Goal: Information Seeking & Learning: Learn about a topic

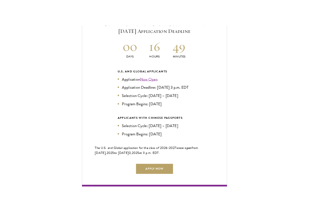
scroll to position [1223, 0]
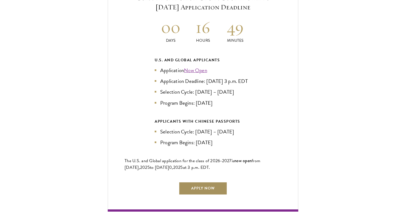
click at [200, 187] on link "Apply Now" at bounding box center [203, 188] width 49 height 13
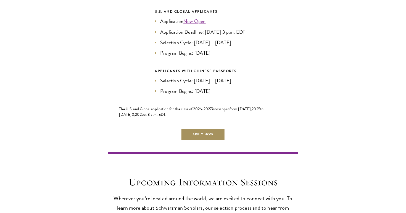
scroll to position [1189, 0]
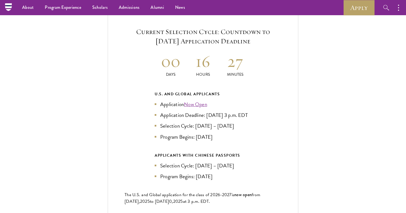
click at [77, 105] on div "Current Selection Cycle: Countdown to [DATE] Application Deadline 00 Days 16 Ho…" at bounding box center [203, 127] width 351 height 235
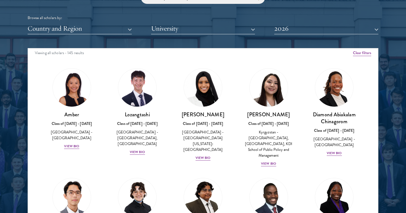
scroll to position [689, 0]
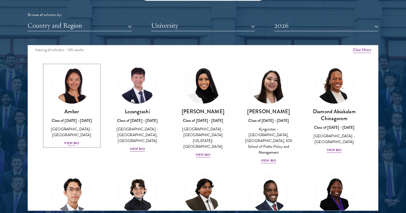
click at [73, 141] on div "View Bio" at bounding box center [71, 143] width 15 height 5
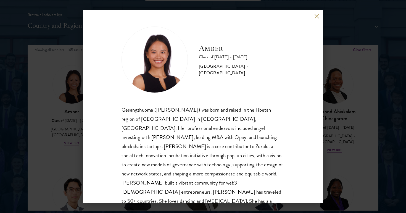
click at [264, 151] on div "Gesangzhuoma (Amber) was born and raised in the Tibetan region of Shangri-La in…" at bounding box center [203, 164] width 163 height 119
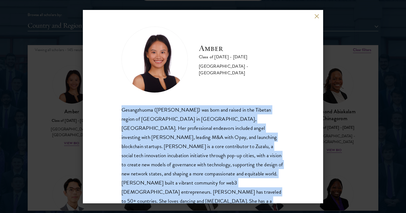
click at [271, 138] on div "Gesangzhuoma (Amber) was born and raised in the Tibetan region of Shangri-La in…" at bounding box center [203, 164] width 163 height 119
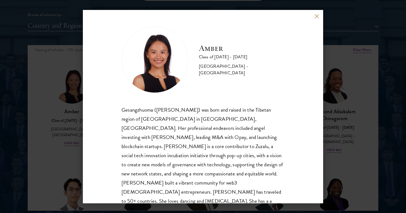
click at [271, 138] on div "Gesangzhuoma (Amber) was born and raised in the Tibetan region of Shangri-La in…" at bounding box center [203, 164] width 163 height 119
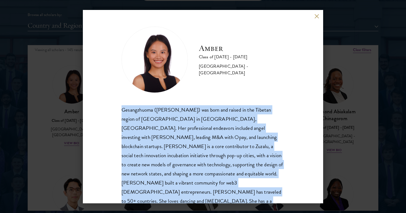
click at [272, 143] on div "Gesangzhuoma (Amber) was born and raised in the Tibetan region of Shangri-La in…" at bounding box center [203, 164] width 163 height 119
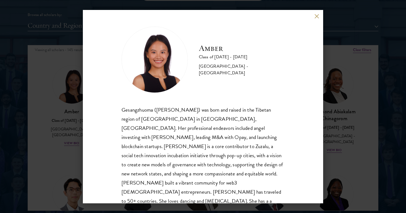
click at [272, 143] on div "Gesangzhuoma (Amber) was born and raised in the Tibetan region of Shangri-La in…" at bounding box center [203, 164] width 163 height 119
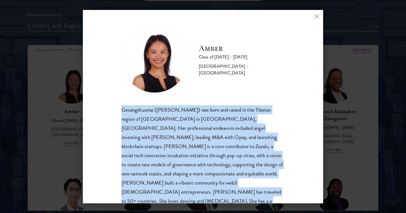
click at [271, 147] on div "Gesangzhuoma (Amber) was born and raised in the Tibetan region of Shangri-La in…" at bounding box center [203, 164] width 163 height 119
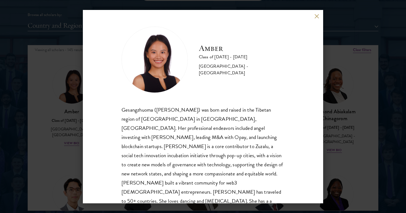
click at [271, 147] on div "Gesangzhuoma (Amber) was born and raised in the Tibetan region of Shangri-La in…" at bounding box center [203, 164] width 163 height 119
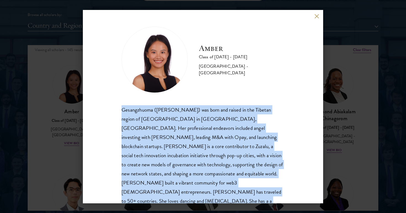
click at [271, 150] on div "Gesangzhuoma (Amber) was born and raised in the Tibetan region of Shangri-La in…" at bounding box center [203, 164] width 163 height 119
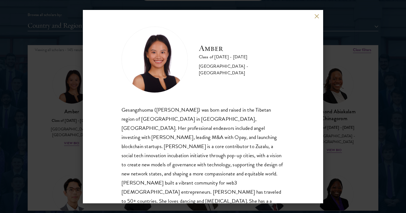
click at [271, 150] on div "Gesangzhuoma (Amber) was born and raised in the Tibetan region of Shangri-La in…" at bounding box center [203, 164] width 163 height 119
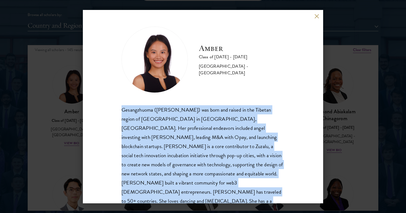
click at [271, 152] on div "Gesangzhuoma (Amber) was born and raised in the Tibetan region of Shangri-La in…" at bounding box center [203, 164] width 163 height 119
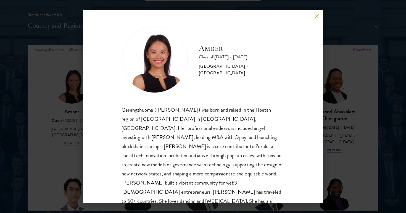
click at [333, 130] on div "Amber Class of 2025 - 2026 China - Peking University Gesangzhuoma (Amber) was b…" at bounding box center [203, 106] width 406 height 213
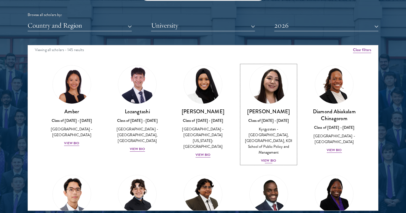
click at [277, 155] on div "Nurzada Abdivalieva Class of 2025 - 2026 Kyrgyzstan - American University of Ce…" at bounding box center [269, 136] width 55 height 56
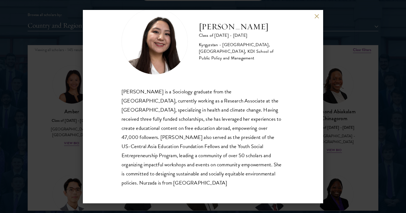
scroll to position [19, 0]
click at [332, 128] on div "Nurzada Abdivalieva Class of 2025 - 2026 Kyrgyzstan - American University of Ce…" at bounding box center [203, 106] width 406 height 213
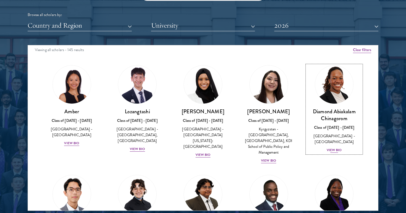
click at [332, 140] on div "Diamond Abiakalam Chinagorom Class of 2025 - 2026 Nigeria - Mount Holyoke Colle…" at bounding box center [334, 130] width 55 height 45
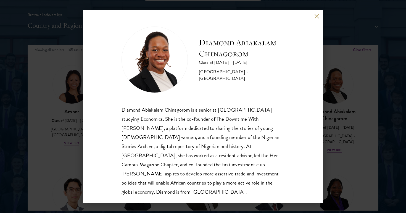
scroll to position [1, 0]
click at [336, 88] on div "Diamond Abiakalam Chinagorom Class of 2025 - 2026 Nigeria - Mount Holyoke Colle…" at bounding box center [203, 106] width 406 height 213
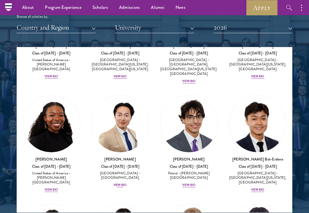
scroll to position [433, 0]
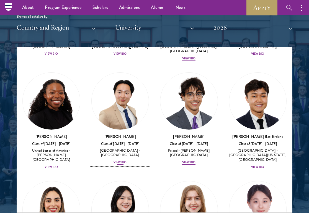
click at [126, 164] on div "View Bio" at bounding box center [119, 162] width 13 height 4
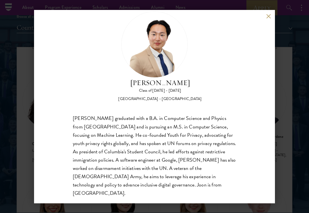
scroll to position [17, 0]
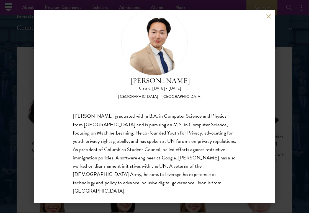
click at [267, 17] on button at bounding box center [268, 16] width 5 height 5
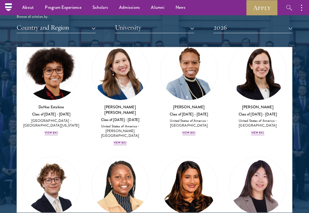
scroll to position [1008, 0]
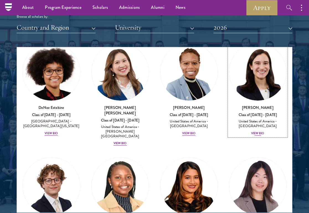
click at [255, 131] on div "View Bio" at bounding box center [257, 133] width 13 height 4
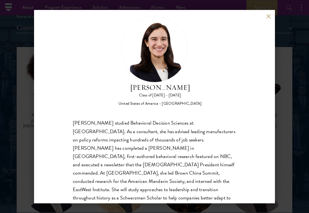
scroll to position [17, 0]
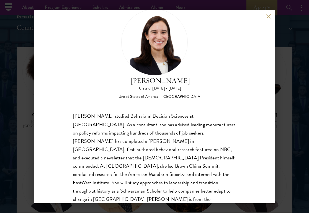
click at [270, 16] on button at bounding box center [268, 16] width 5 height 5
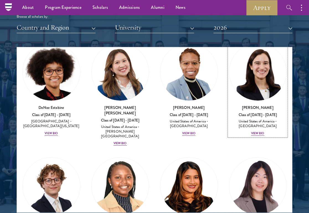
scroll to position [988, 0]
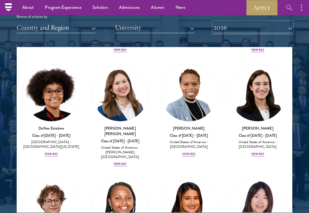
click at [266, 30] on button "2026" at bounding box center [252, 27] width 79 height 11
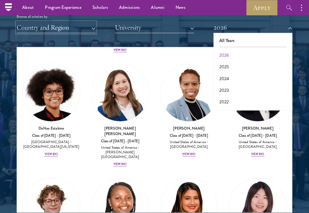
click at [63, 33] on button "Country and Region" at bounding box center [56, 27] width 79 height 11
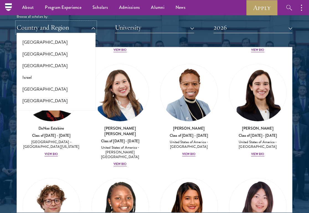
scroll to position [446, 0]
click at [50, 38] on button "[GEOGRAPHIC_DATA]" at bounding box center [55, 43] width 75 height 12
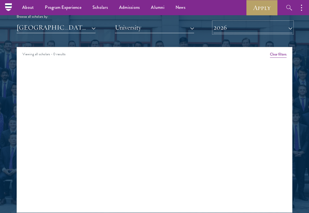
click at [226, 28] on button "2026" at bounding box center [252, 27] width 79 height 11
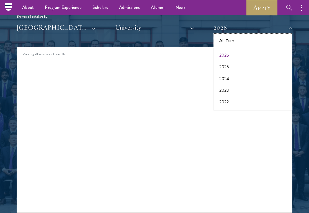
click at [228, 41] on button "All Years" at bounding box center [252, 41] width 75 height 12
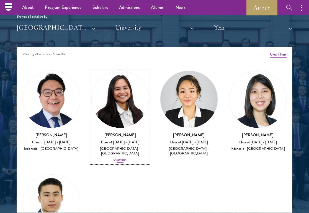
click at [123, 158] on div "View Bio" at bounding box center [119, 160] width 13 height 4
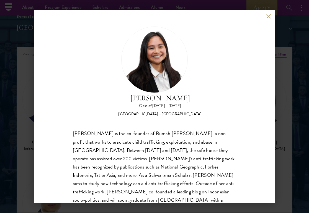
scroll to position [17, 0]
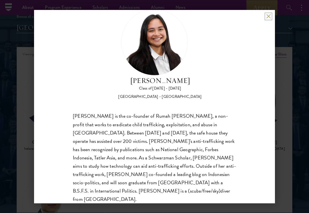
click at [266, 16] on button at bounding box center [268, 16] width 5 height 5
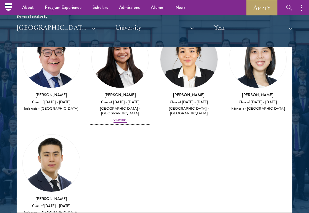
scroll to position [41, 0]
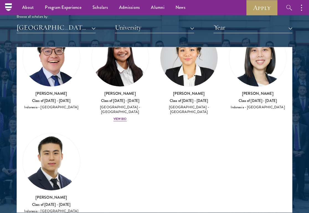
click at [242, 127] on div "Amber Class of 2025 - 2026 China - Peking University View Bio Cirenquji Class o…" at bounding box center [154, 124] width 275 height 204
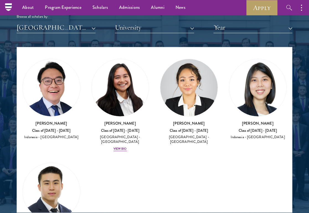
scroll to position [0, 0]
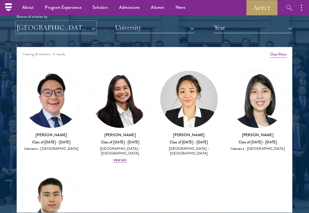
click at [62, 26] on button "[GEOGRAPHIC_DATA]" at bounding box center [56, 27] width 79 height 11
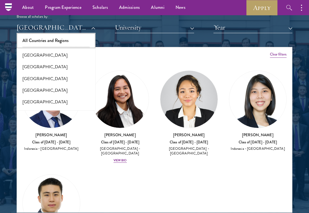
click at [58, 38] on button "All Countries and Regions" at bounding box center [55, 41] width 75 height 12
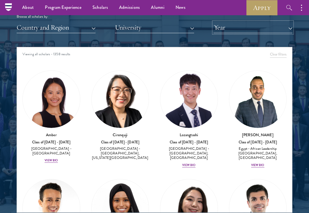
click at [239, 30] on button "Year" at bounding box center [252, 27] width 79 height 11
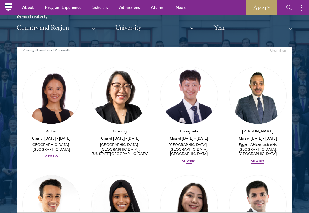
scroll to position [4, 0]
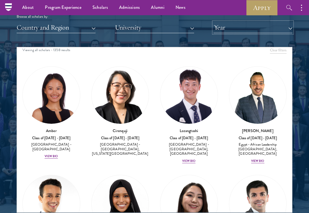
click at [263, 33] on button "Year" at bounding box center [252, 27] width 79 height 11
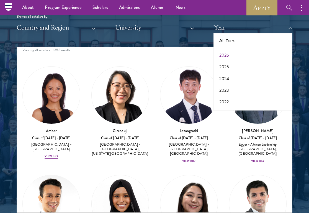
click at [229, 67] on button "2025" at bounding box center [252, 67] width 75 height 12
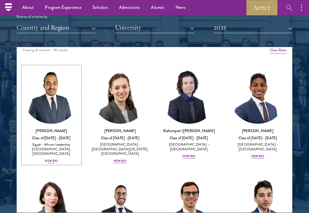
click at [57, 159] on div "View Bio" at bounding box center [51, 161] width 13 height 4
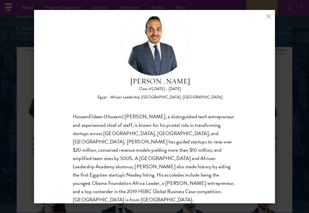
scroll to position [26, 0]
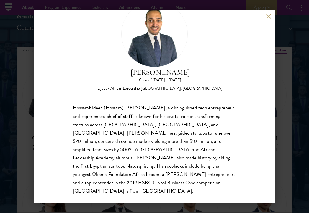
click at [280, 95] on div "HossamEldeen Abdelfatah Class of 2024 - 2025 Egypt - African Leadership Univers…" at bounding box center [154, 106] width 309 height 213
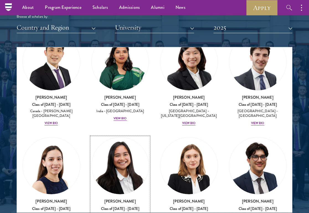
scroll to position [2768, 0]
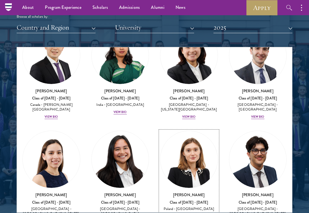
click at [194, 213] on div "View Bio" at bounding box center [188, 216] width 13 height 4
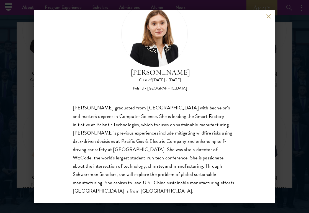
scroll to position [683, 0]
click at [266, 15] on button at bounding box center [268, 16] width 5 height 5
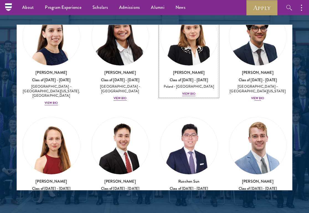
scroll to position [2869, 0]
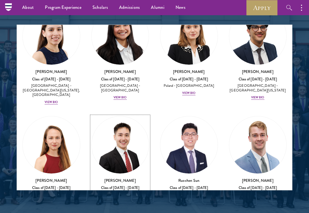
click at [123, 204] on div "View Bio" at bounding box center [119, 206] width 13 height 4
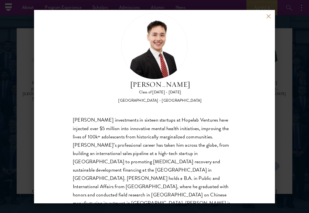
scroll to position [12, 0]
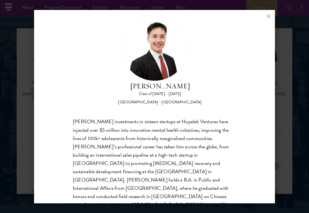
click at [266, 17] on button at bounding box center [268, 16] width 5 height 5
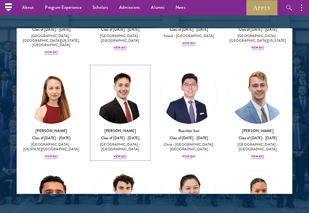
scroll to position [2922, 0]
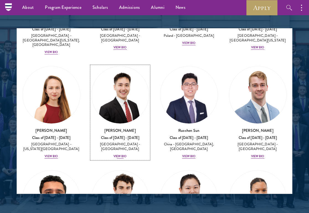
click at [117, 154] on div "View Bio" at bounding box center [119, 156] width 13 height 4
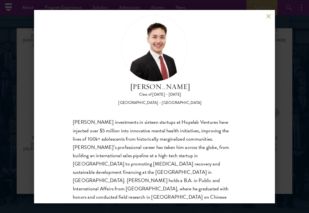
scroll to position [12, 0]
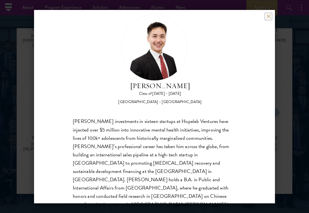
click at [267, 18] on button at bounding box center [268, 16] width 5 height 5
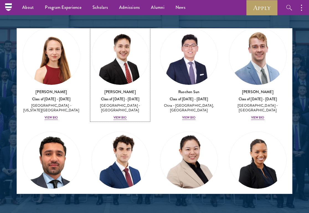
scroll to position [2966, 0]
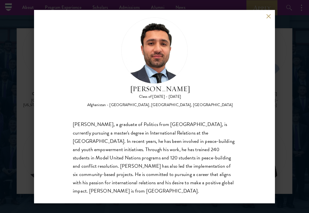
scroll to position [9, 0]
click at [91, 143] on div "Edris Tajik, a graduate of Politics from Bard College, is currently pursuing a …" at bounding box center [154, 157] width 163 height 75
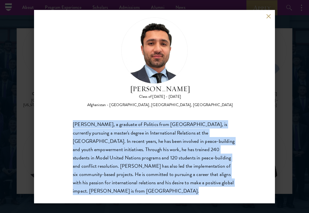
click at [94, 144] on div "Edris Tajik, a graduate of Politics from Bard College, is currently pursuing a …" at bounding box center [154, 157] width 163 height 75
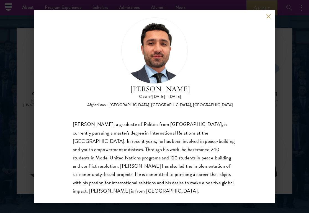
click at [94, 144] on div "Edris Tajik, a graduate of Politics from Bard College, is currently pursuing a …" at bounding box center [154, 157] width 163 height 75
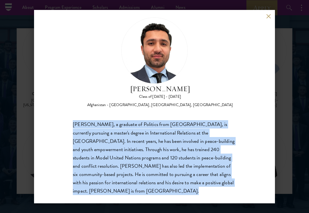
click at [96, 142] on div "Edris Tajik, a graduate of Politics from Bard College, is currently pursuing a …" at bounding box center [154, 157] width 163 height 75
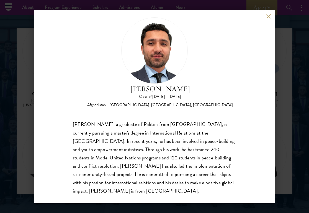
click at [96, 142] on div "Edris Tajik, a graduate of Politics from Bard College, is currently pursuing a …" at bounding box center [154, 157] width 163 height 75
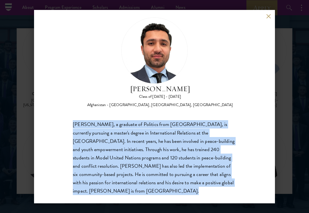
click at [96, 142] on div "Edris Tajik, a graduate of Politics from Bard College, is currently pursuing a …" at bounding box center [154, 157] width 163 height 75
click at [96, 149] on div "Edris Tajik, a graduate of Politics from Bard College, is currently pursuing a …" at bounding box center [154, 157] width 163 height 75
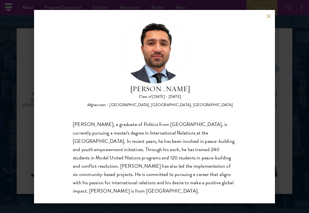
click at [96, 149] on div "Edris Tajik, a graduate of Politics from Bard College, is currently pursuing a …" at bounding box center [154, 157] width 163 height 75
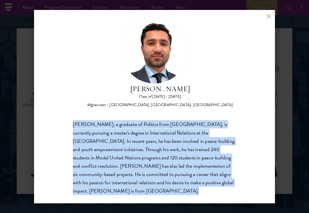
click at [102, 152] on div "Edris Tajik, a graduate of Politics from Bard College, is currently pursuing a …" at bounding box center [154, 157] width 163 height 75
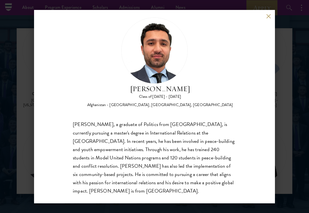
click at [102, 152] on div "Edris Tajik, a graduate of Politics from Bard College, is currently pursuing a …" at bounding box center [154, 157] width 163 height 75
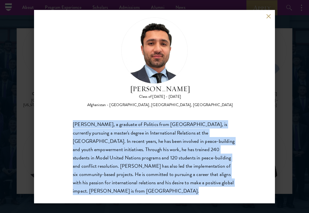
click at [102, 157] on div "Edris Tajik, a graduate of Politics from Bard College, is currently pursuing a …" at bounding box center [154, 157] width 163 height 75
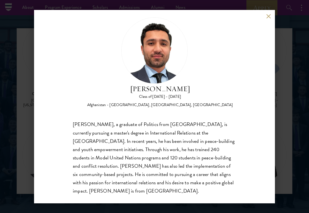
click at [102, 157] on div "Edris Tajik, a graduate of Politics from Bard College, is currently pursuing a …" at bounding box center [154, 157] width 163 height 75
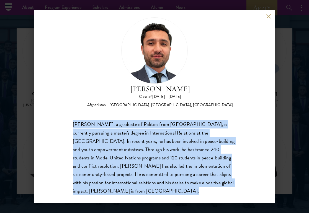
click at [103, 159] on div "Edris Tajik, a graduate of Politics from Bard College, is currently pursuing a …" at bounding box center [154, 157] width 163 height 75
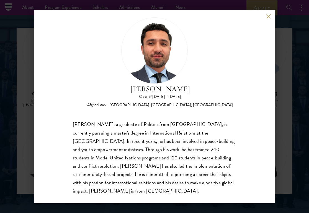
click at [103, 159] on div "Edris Tajik, a graduate of Politics from Bard College, is currently pursuing a …" at bounding box center [154, 157] width 163 height 75
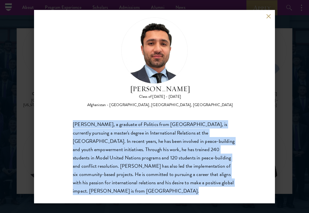
click at [105, 164] on div "Edris Tajik, a graduate of Politics from Bard College, is currently pursuing a …" at bounding box center [154, 157] width 163 height 75
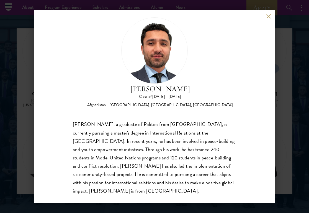
click at [105, 164] on div "Edris Tajik, a graduate of Politics from Bard College, is currently pursuing a …" at bounding box center [154, 157] width 163 height 75
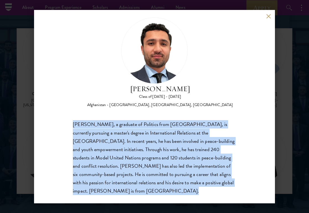
click at [110, 137] on div "Edris Tajik, a graduate of Politics from Bard College, is currently pursuing a …" at bounding box center [154, 157] width 163 height 75
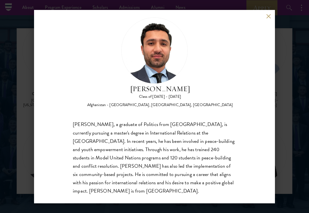
click at [110, 137] on div "Edris Tajik, a graduate of Politics from Bard College, is currently pursuing a …" at bounding box center [154, 157] width 163 height 75
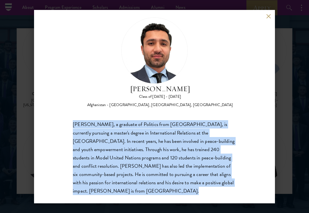
click at [111, 134] on div "Edris Tajik, a graduate of Politics from Bard College, is currently pursuing a …" at bounding box center [154, 157] width 163 height 75
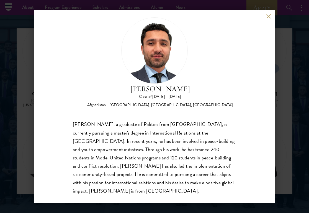
click at [111, 134] on div "Edris Tajik, a graduate of Politics from Bard College, is currently pursuing a …" at bounding box center [154, 157] width 163 height 75
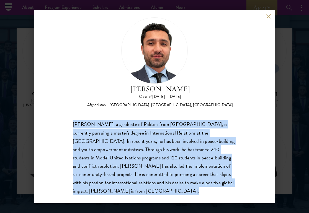
click at [111, 134] on div "Edris Tajik, a graduate of Politics from Bard College, is currently pursuing a …" at bounding box center [154, 157] width 163 height 75
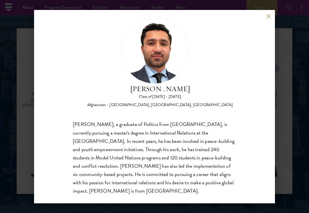
click at [111, 134] on div "Edris Tajik, a graduate of Politics from Bard College, is currently pursuing a …" at bounding box center [154, 157] width 163 height 75
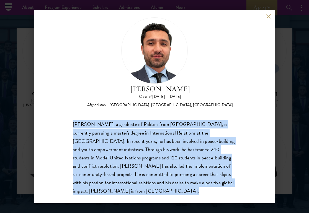
click at [165, 124] on div "Edris Tajik, a graduate of Politics from Bard College, is currently pursuing a …" at bounding box center [154, 157] width 163 height 75
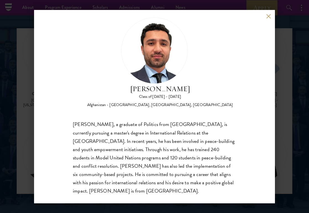
click at [260, 18] on div "Edris Tajik Class of 2024 - 2025 Afghanistan - Bard College, University of Chic…" at bounding box center [154, 107] width 241 height 194
click at [268, 16] on button at bounding box center [268, 16] width 5 height 5
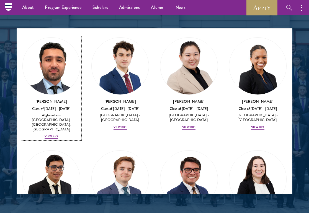
scroll to position [3061, 0]
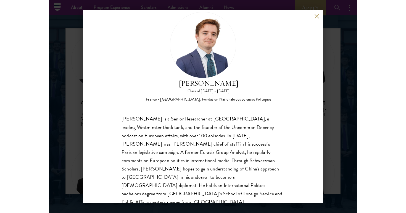
scroll to position [23, 0]
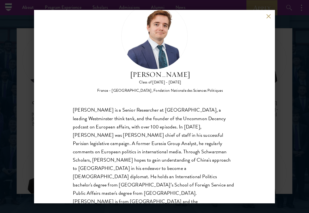
click at [266, 19] on div "François Valentin Class of 2024 - 2025 France - Georgetown University, Fondatio…" at bounding box center [154, 107] width 241 height 194
click at [267, 17] on button at bounding box center [268, 16] width 5 height 5
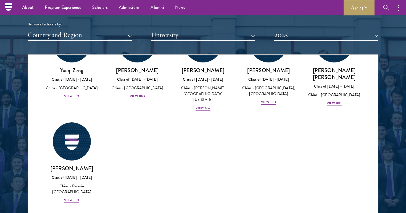
scroll to position [2637, 0]
